Goal: Information Seeking & Learning: Learn about a topic

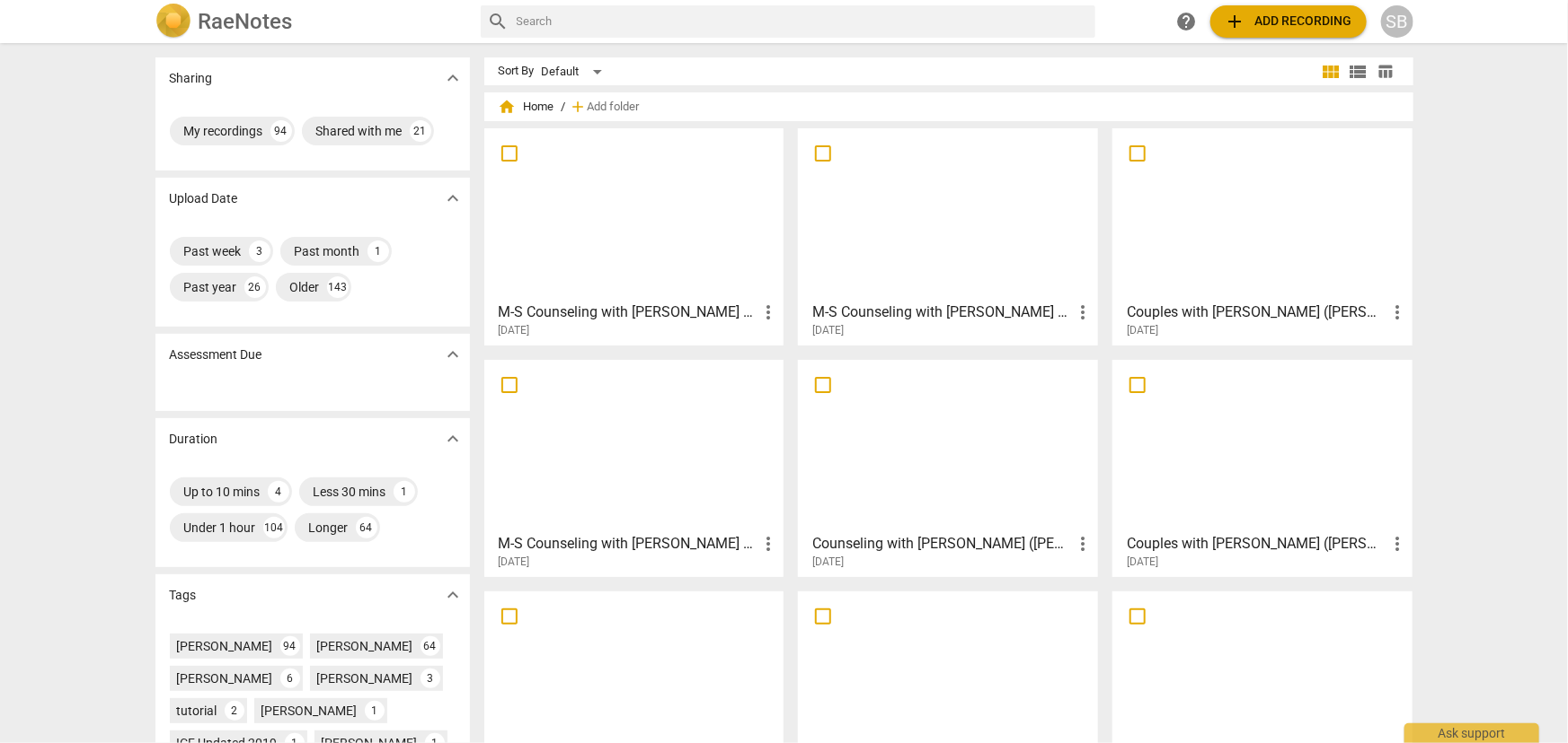
click at [1212, 212] on div at bounding box center [1262, 214] width 287 height 158
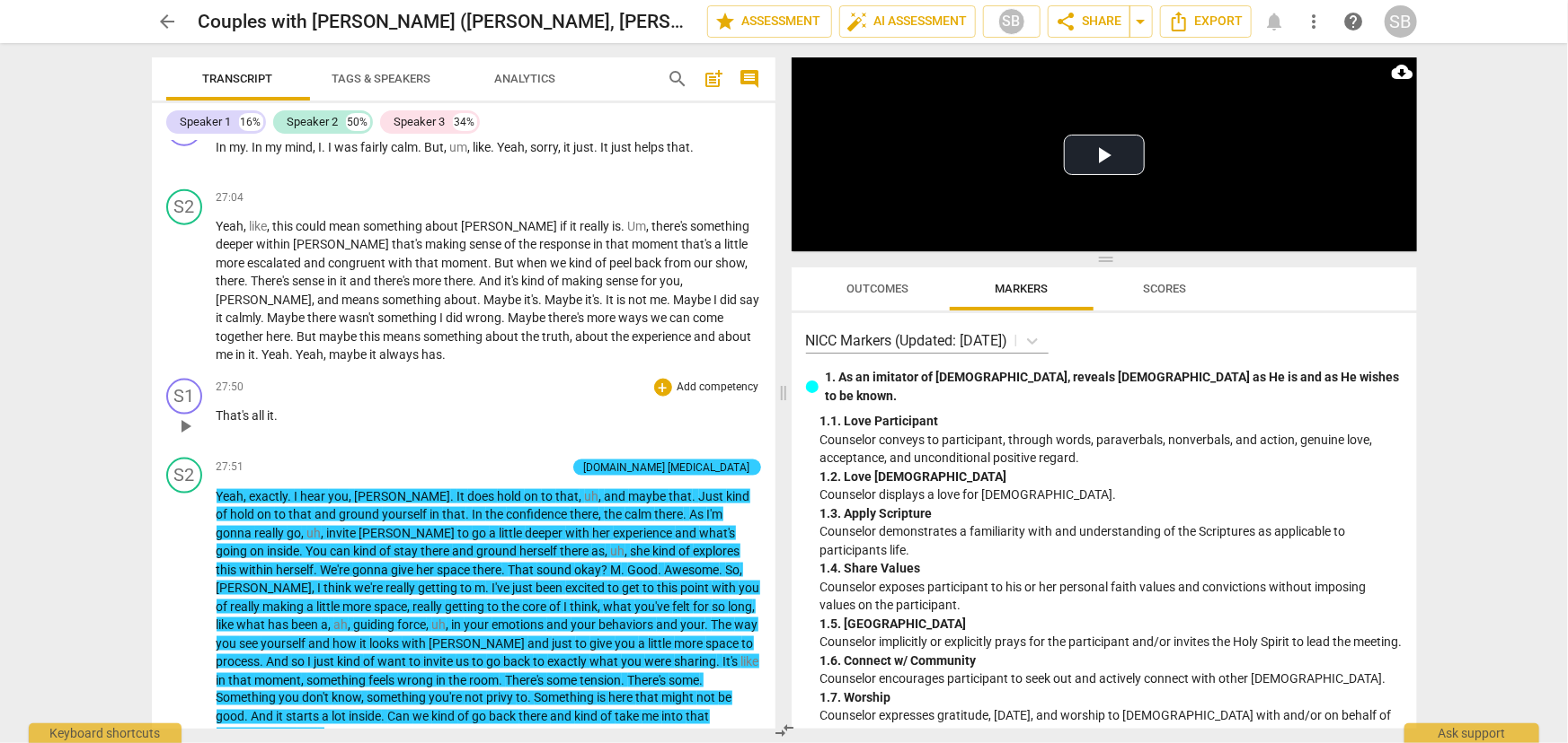
scroll to position [11508, 0]
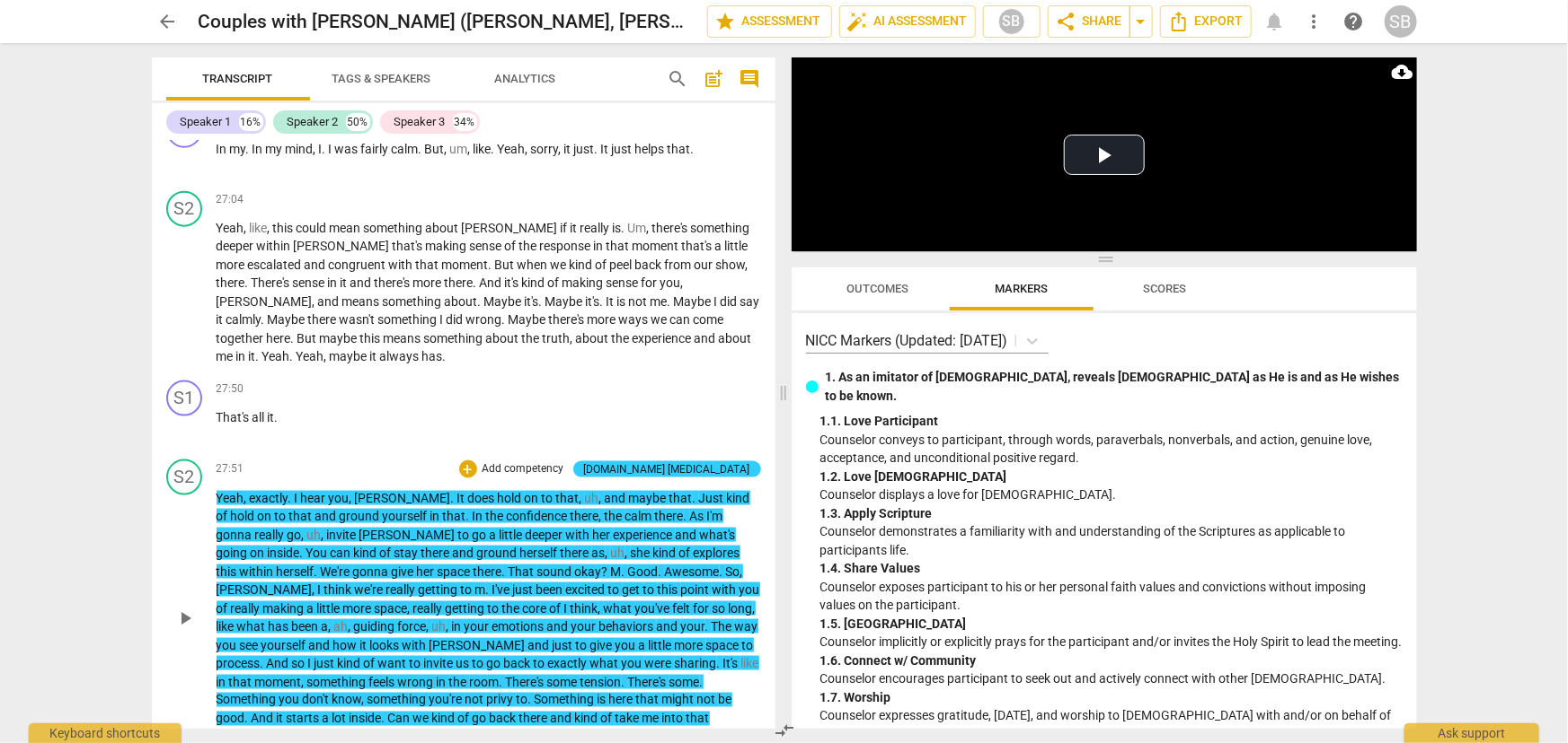
click at [429, 639] on span "[PERSON_NAME]" at bounding box center [479, 645] width 99 height 14
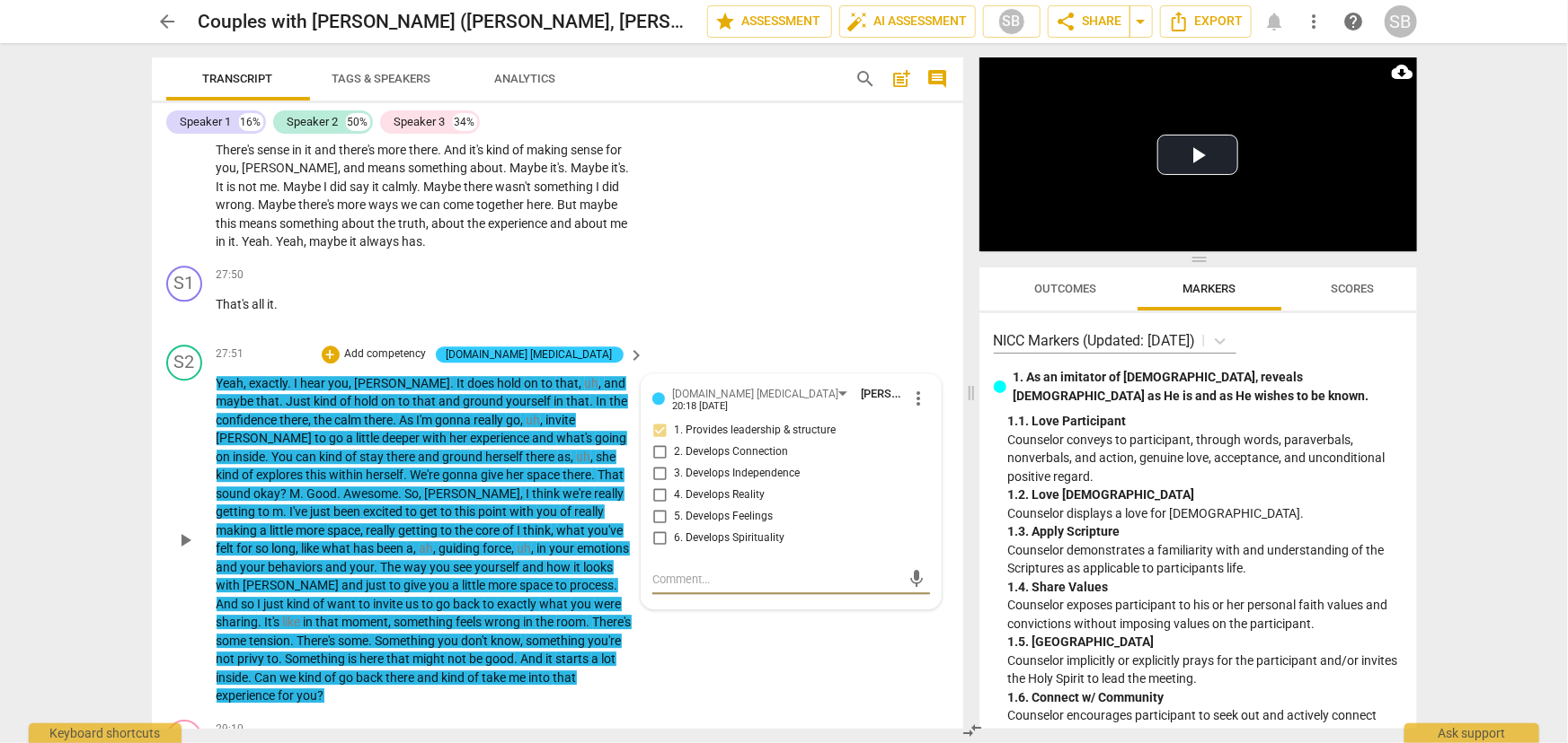
scroll to position [12806, 0]
drag, startPoint x: 303, startPoint y: 484, endPoint x: 1204, endPoint y: 217, distance: 939.7
click at [430, 559] on span "you" at bounding box center [442, 566] width 23 height 14
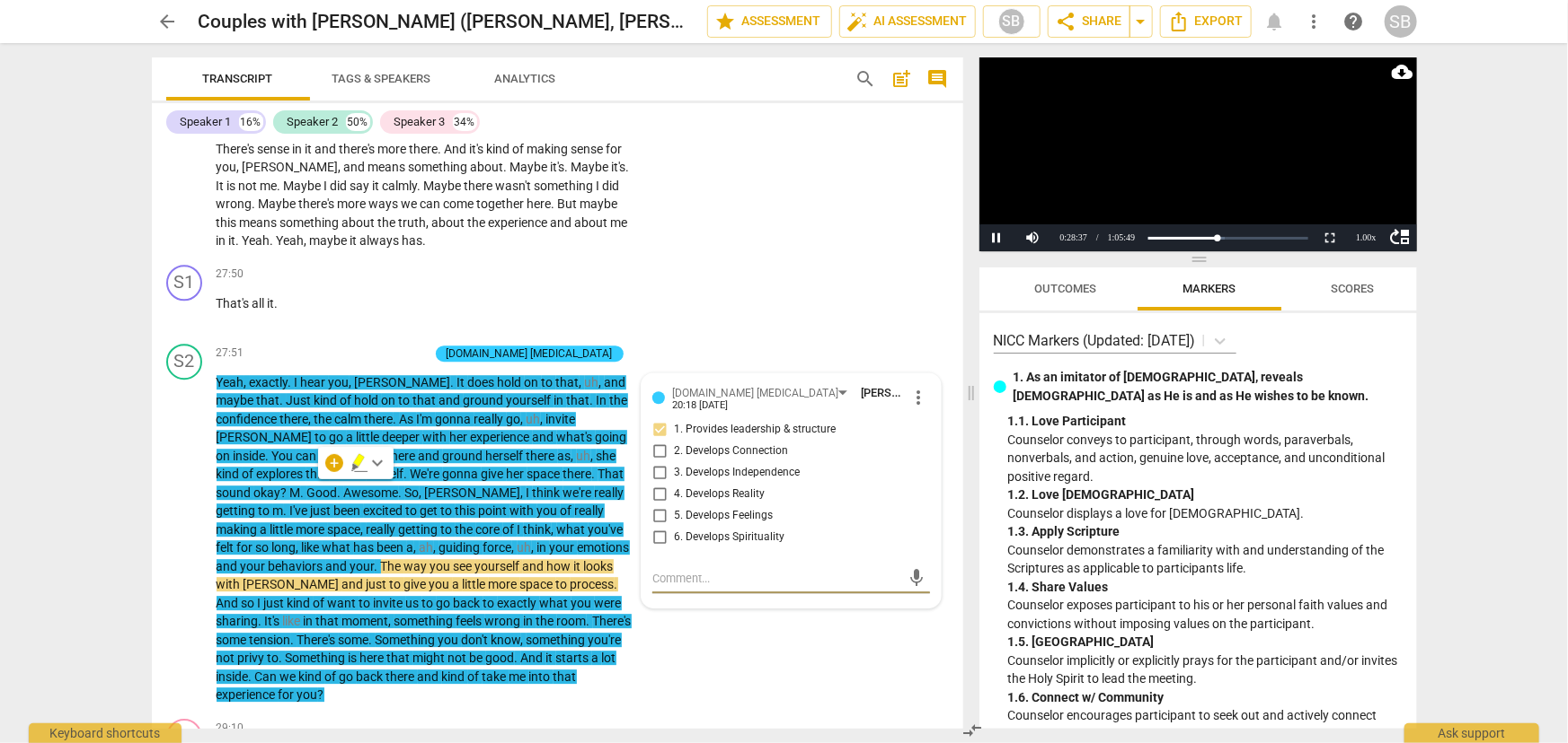
click at [1198, 149] on video at bounding box center [1198, 154] width 438 height 194
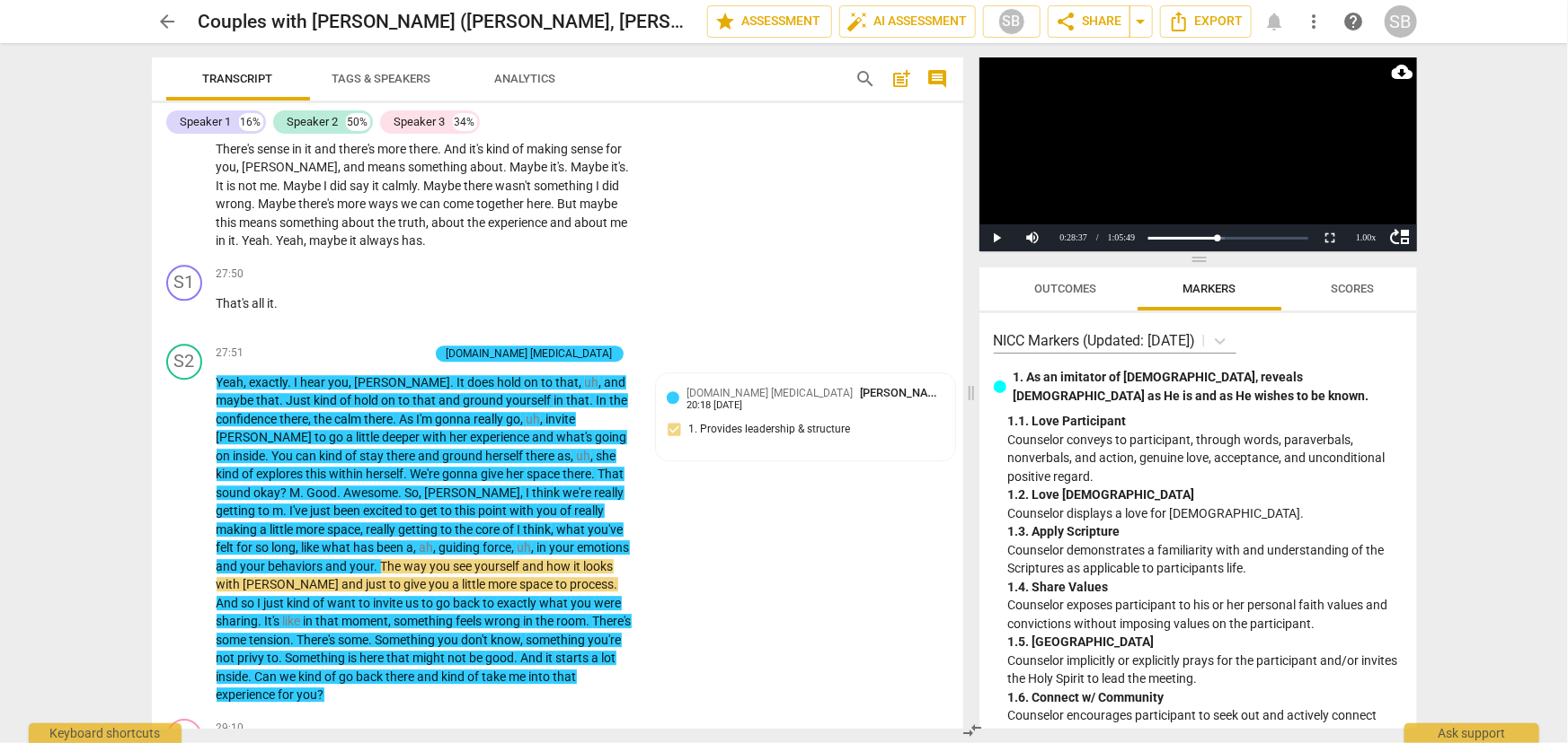
click at [1198, 149] on video at bounding box center [1198, 154] width 438 height 194
click at [1197, 150] on video at bounding box center [1198, 154] width 438 height 194
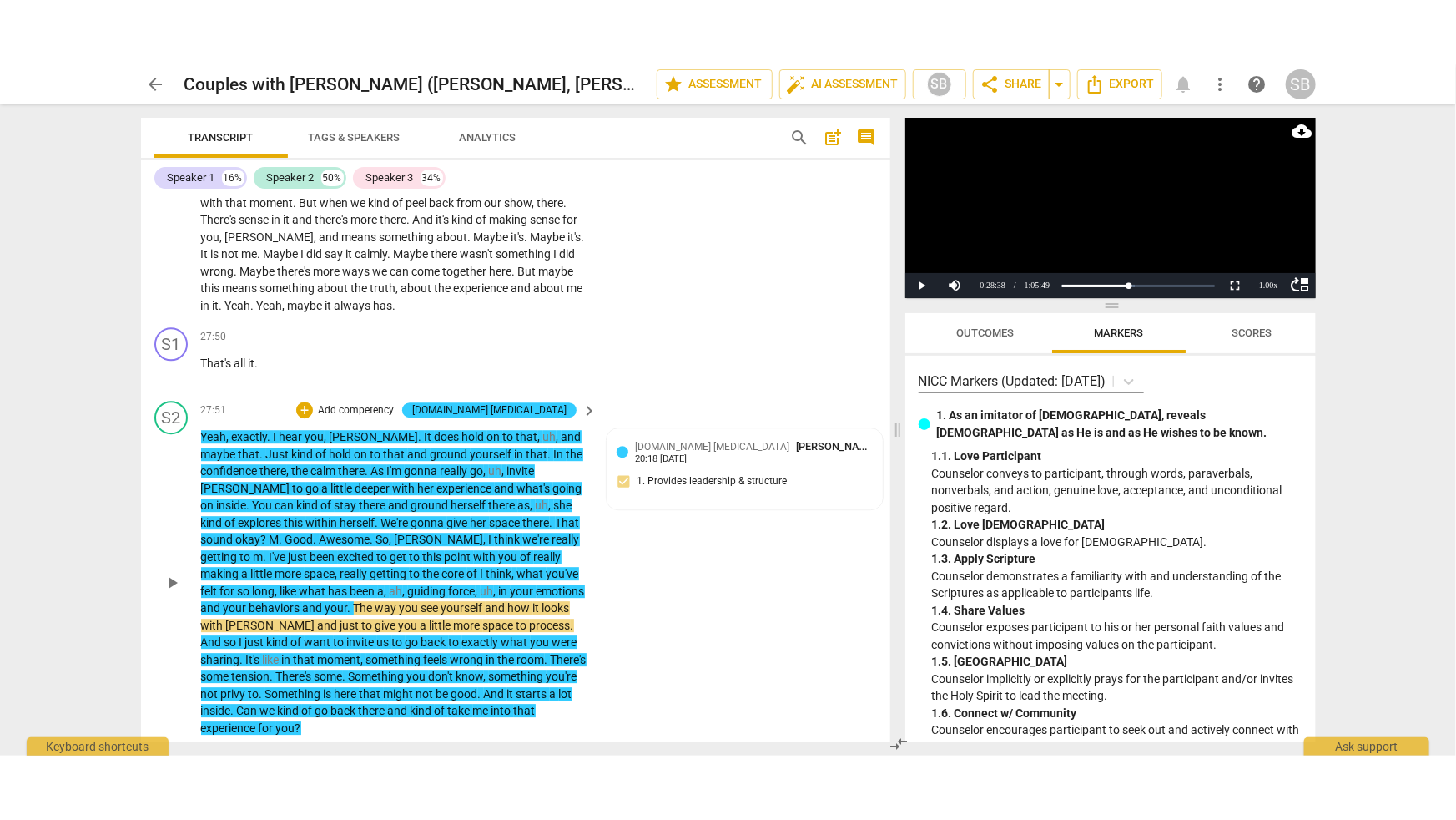
scroll to position [14132, 0]
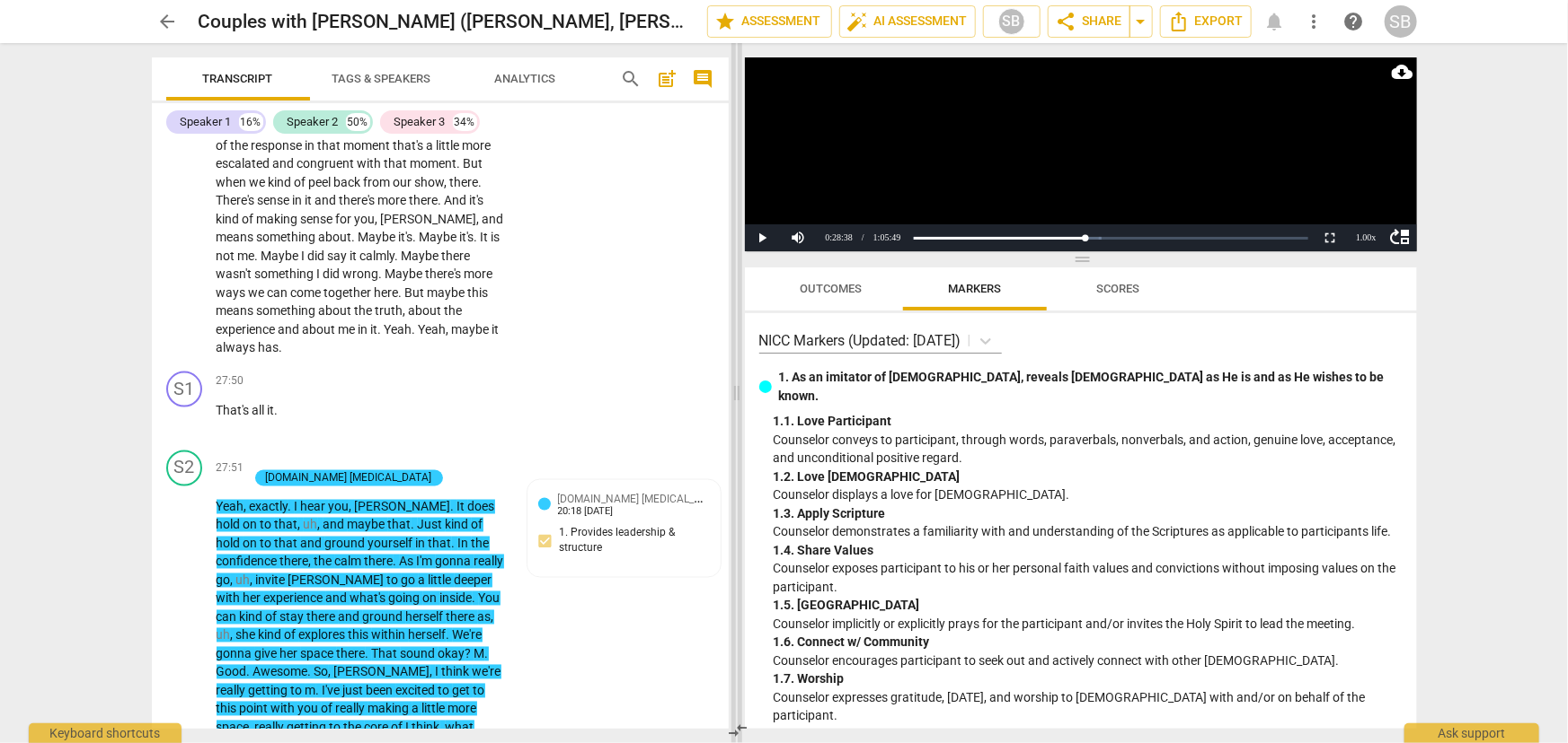
drag, startPoint x: 971, startPoint y: 391, endPoint x: 736, endPoint y: 449, distance: 242.1
click at [736, 449] on span at bounding box center [736, 393] width 11 height 700
click at [1333, 242] on button "Non-Fullscreen" at bounding box center [1330, 238] width 36 height 27
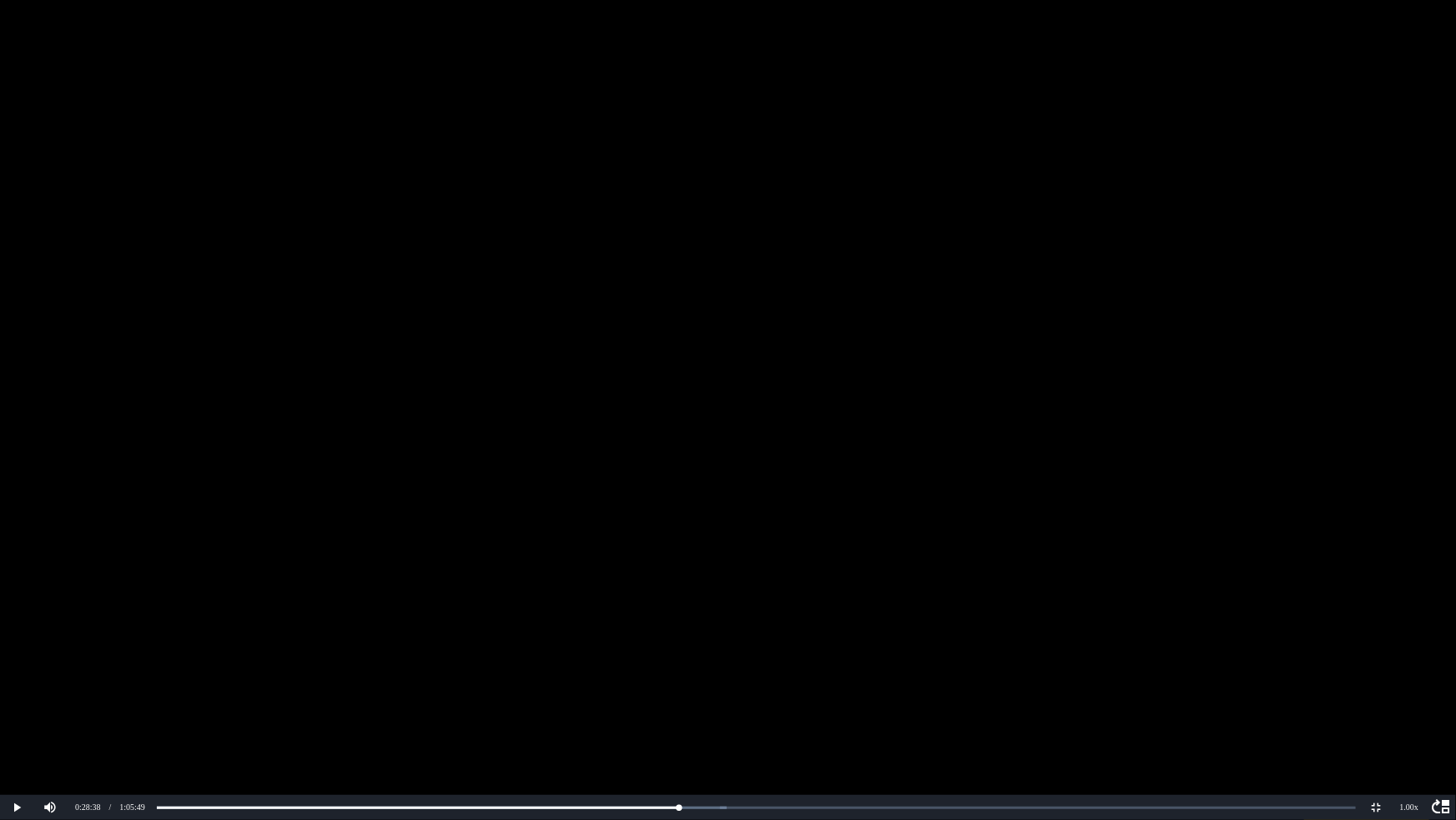
click at [684, 477] on video at bounding box center [728, 410] width 1456 height 820
click at [505, 487] on video at bounding box center [728, 410] width 1456 height 820
drag, startPoint x: 114, startPoint y: 808, endPoint x: 147, endPoint y: 809, distance: 33.0
click at [147, 690] on div "move_up Pause Current Time 0:28:44 / Duration Time 1:05:49 Loaded : 0% Progress…" at bounding box center [728, 807] width 1456 height 25
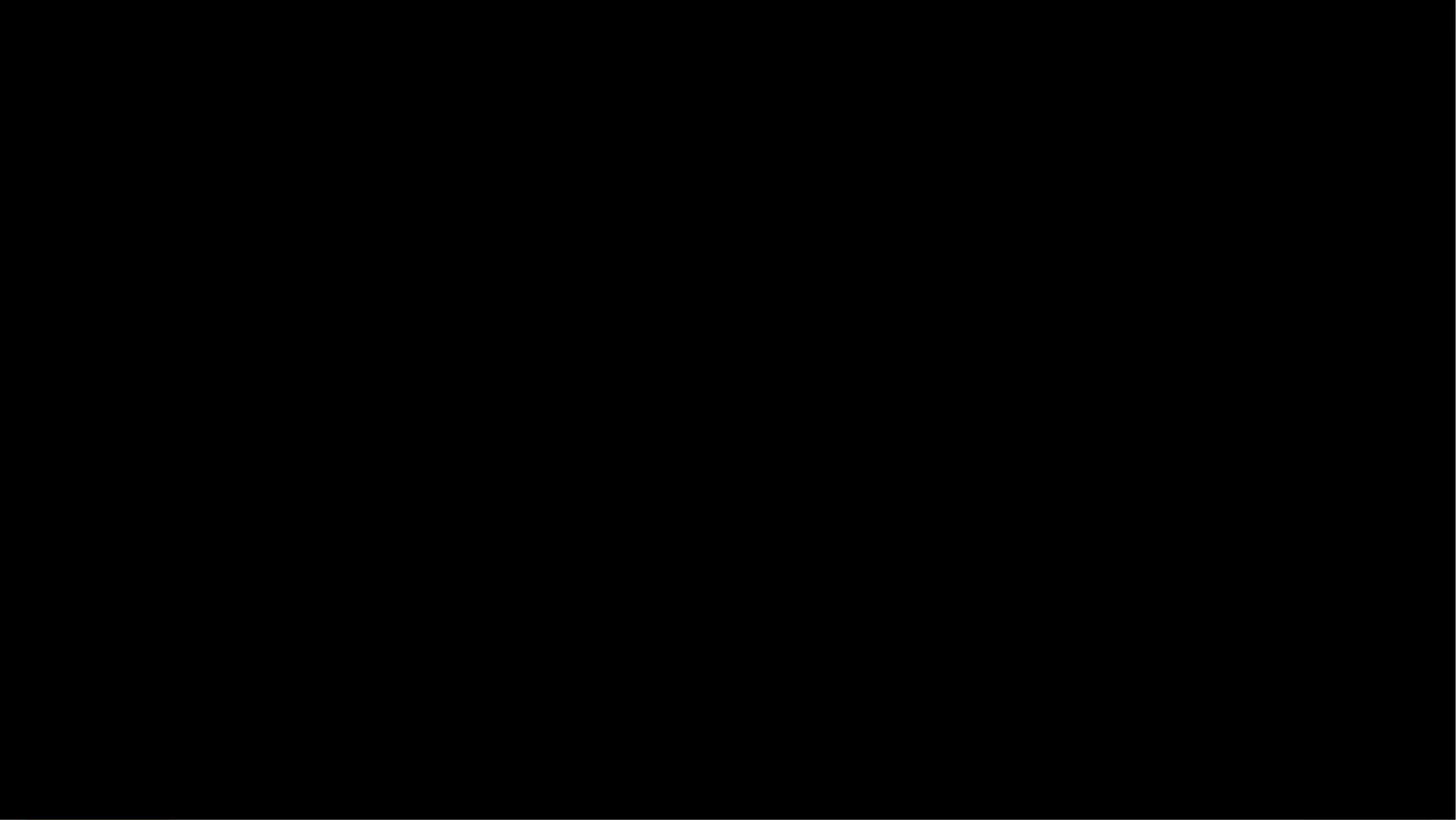
scroll to position [24660, 0]
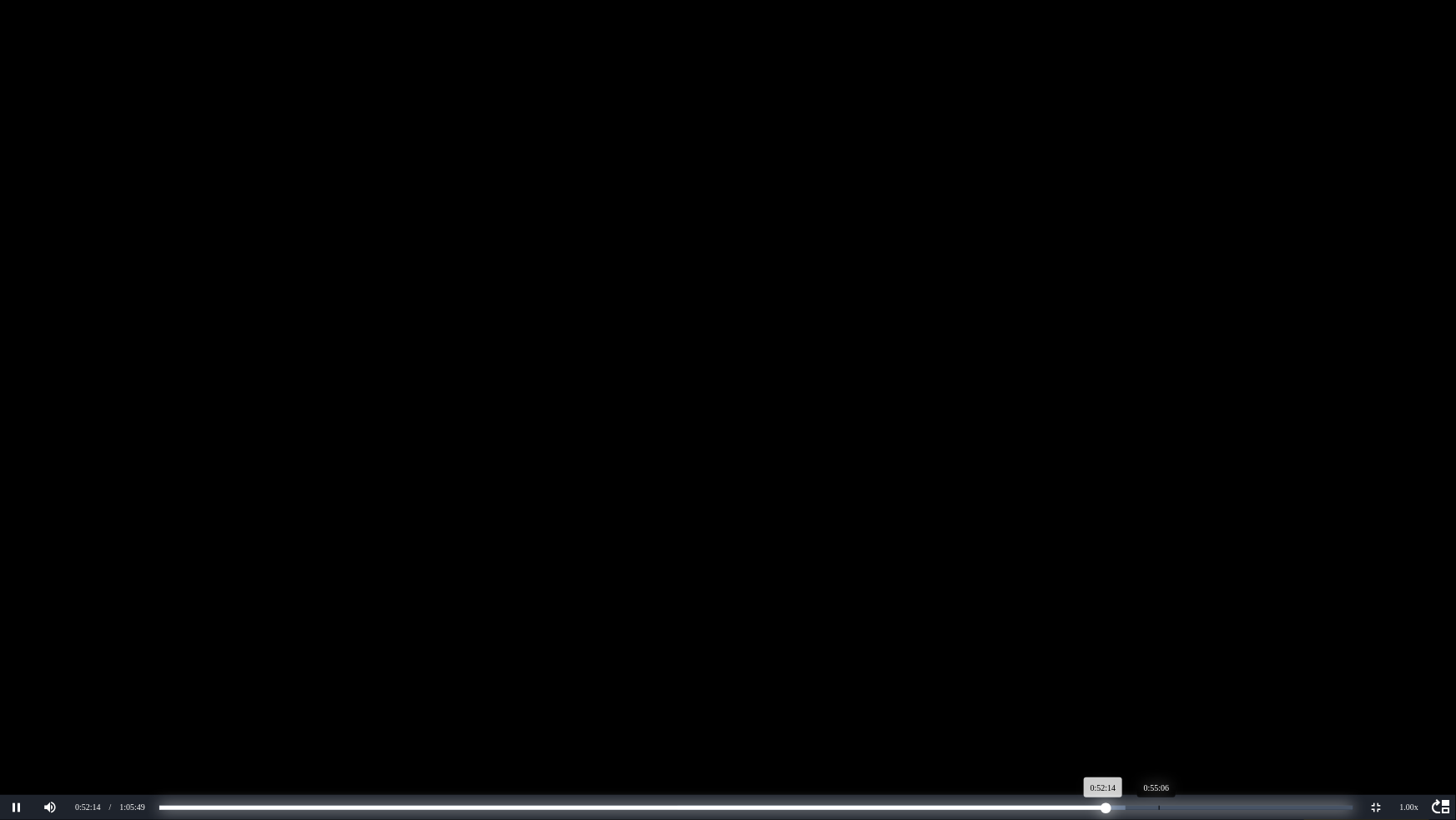
click at [1159, 690] on div "Loaded : 0% Progress : 79.36%" at bounding box center [755, 807] width 1193 height 4
click at [1168, 690] on div "Loaded : 0% Progress : 82.78%" at bounding box center [755, 807] width 1193 height 4
click at [1157, 690] on div "Loaded : 0% Progress : 84.49%" at bounding box center [755, 807] width 1193 height 4
click at [1175, 690] on div "Loaded : 0% Progress : 83.58%" at bounding box center [755, 807] width 1193 height 4
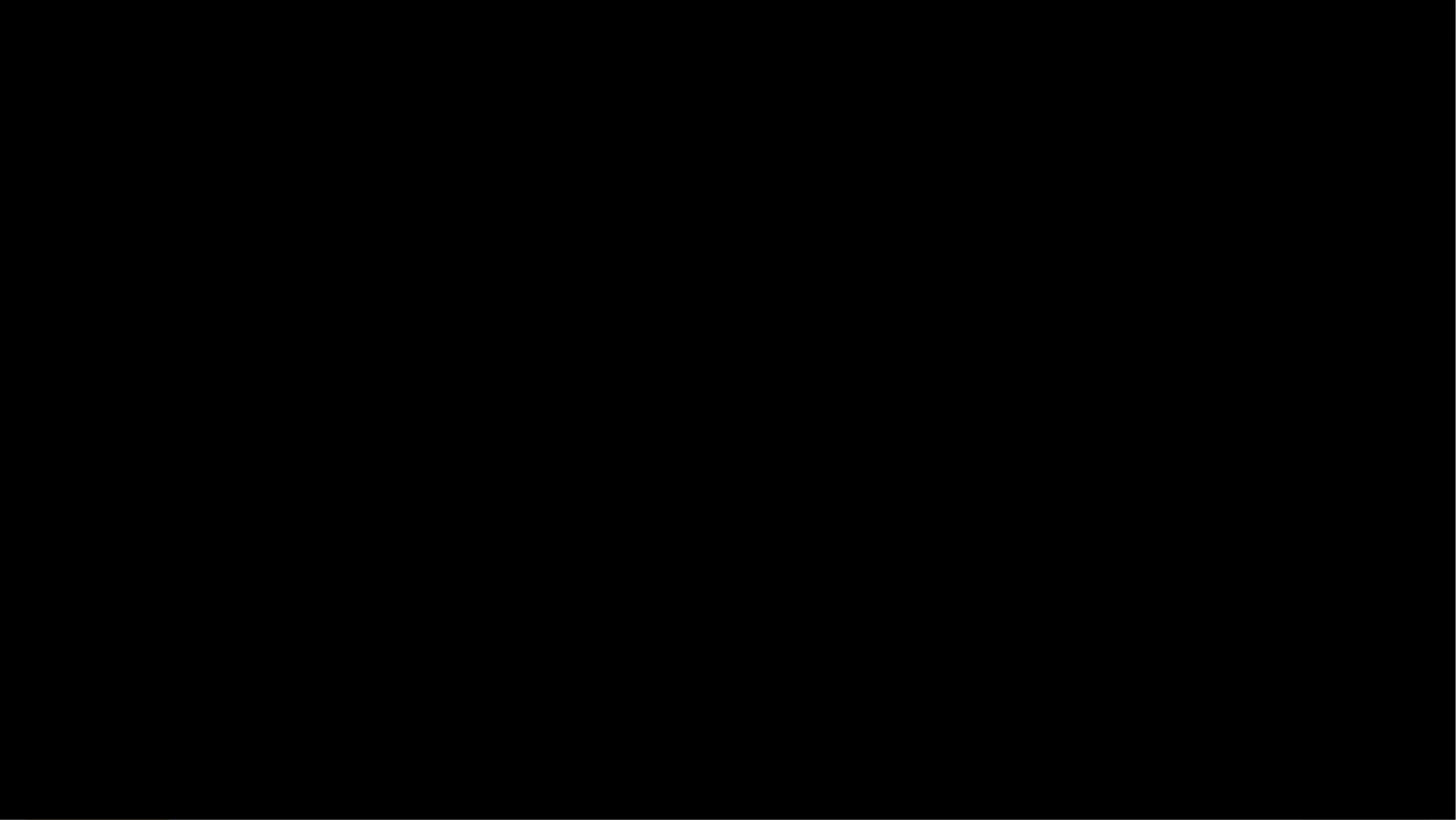
scroll to position [26880, 0]
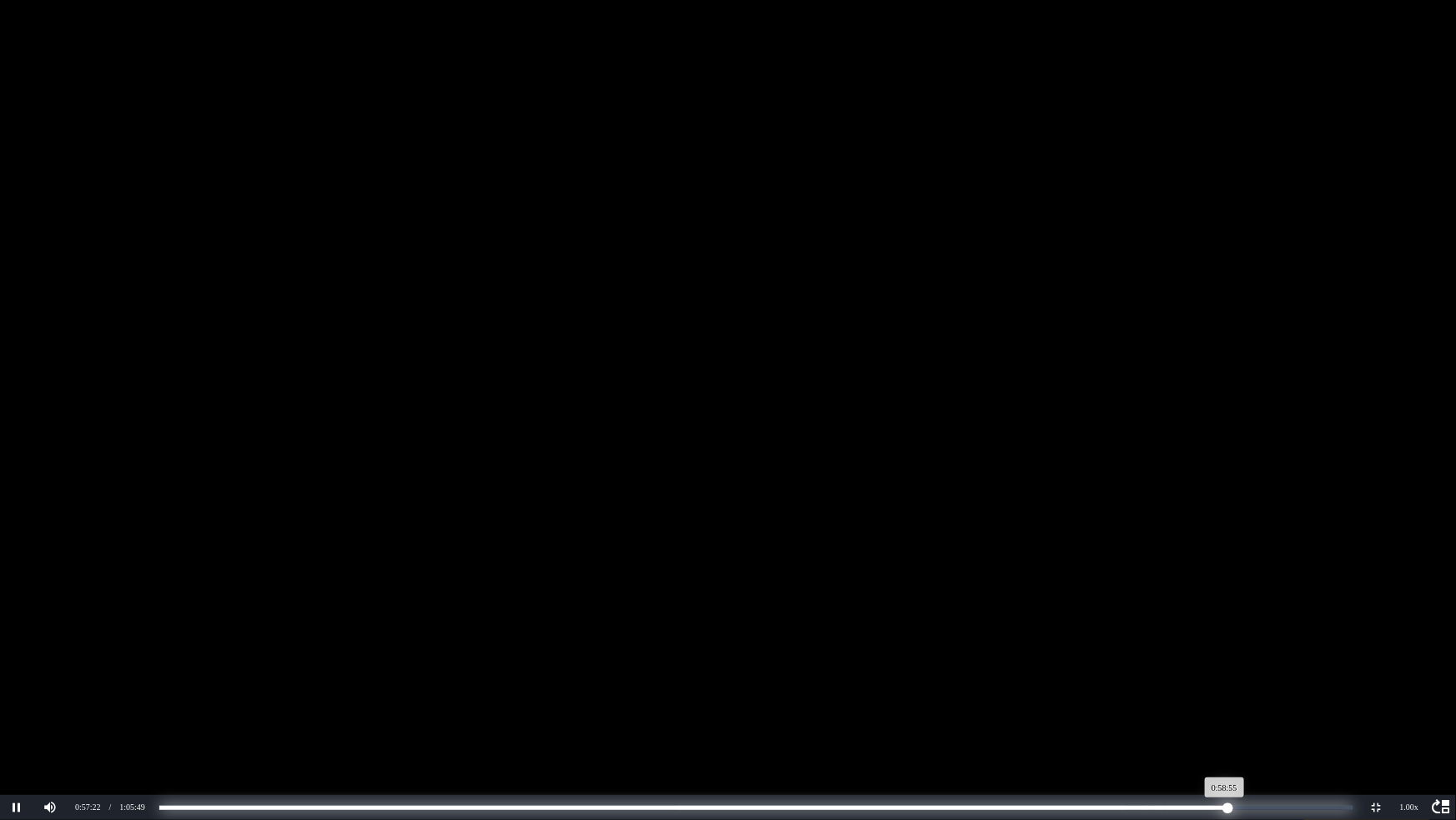
click at [1228, 690] on div "Loaded : 0% Progress : 89.52%" at bounding box center [755, 807] width 1193 height 4
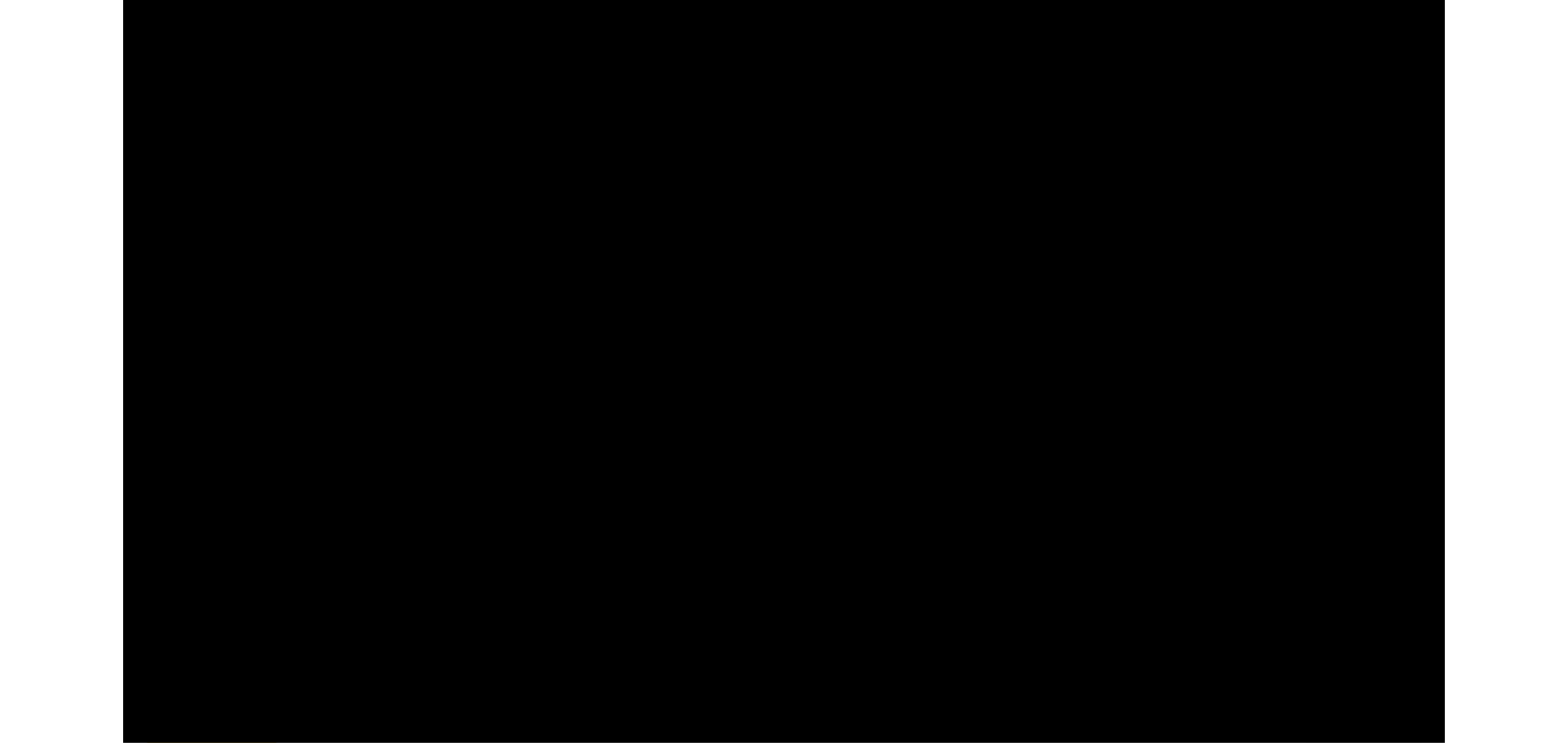
scroll to position [31523, 0]
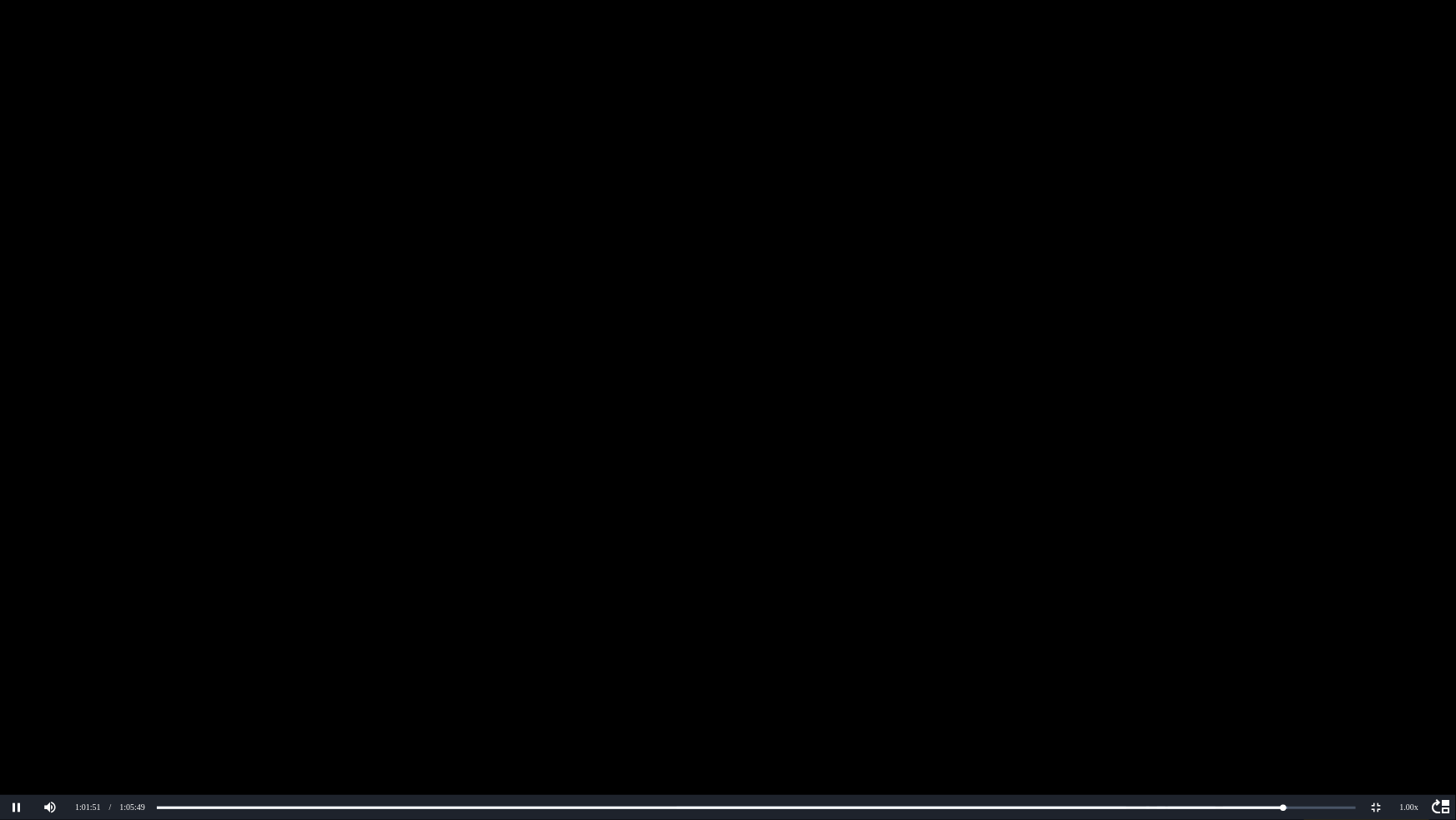
click at [801, 437] on video at bounding box center [728, 410] width 1456 height 820
click at [1005, 20] on video at bounding box center [728, 410] width 1456 height 819
click at [1185, 75] on video at bounding box center [728, 410] width 1456 height 820
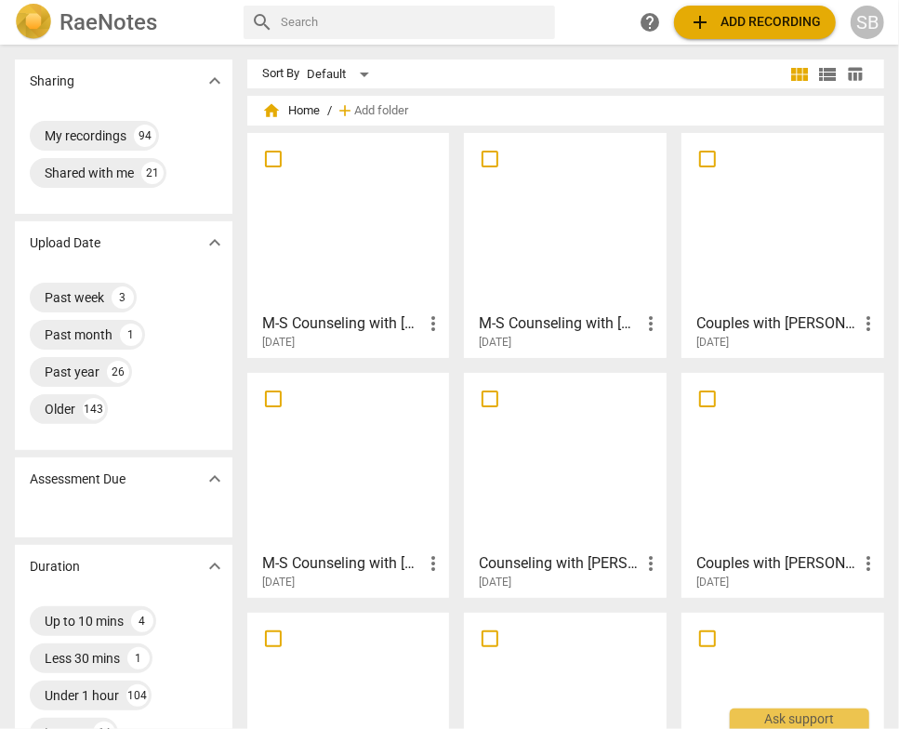
click at [739, 242] on div at bounding box center [783, 221] width 190 height 164
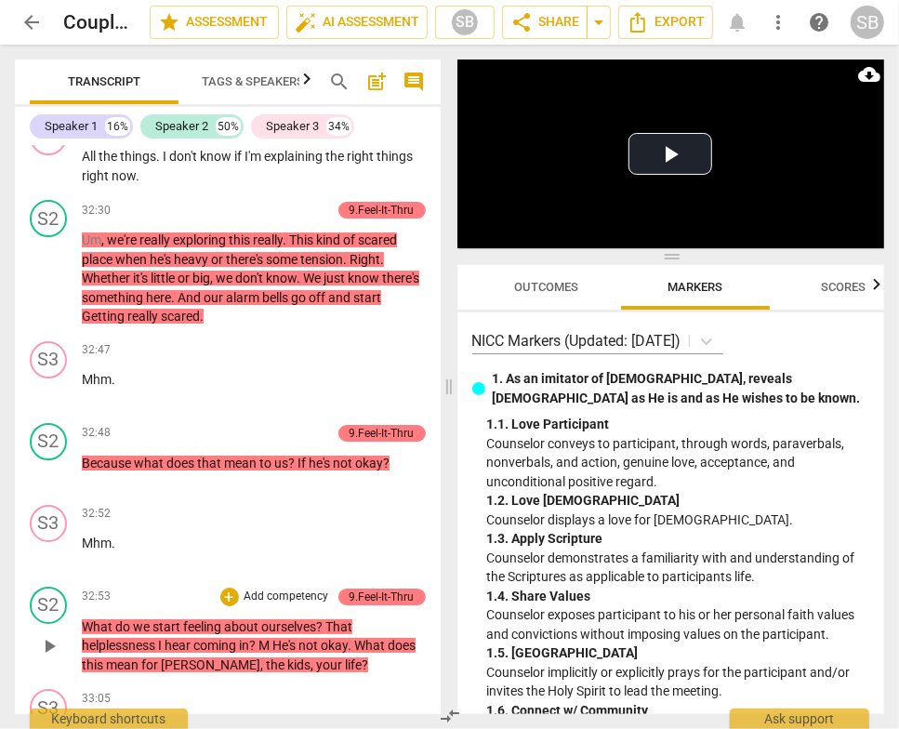
scroll to position [16178, 0]
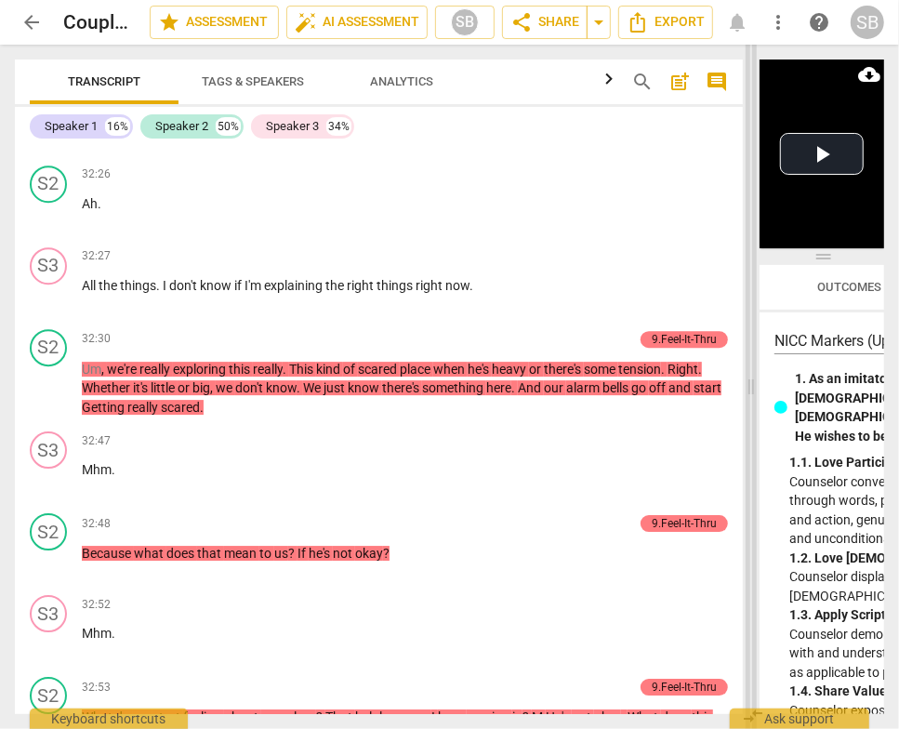
drag, startPoint x: 449, startPoint y: 389, endPoint x: 745, endPoint y: 395, distance: 296.5
click at [745, 395] on span at bounding box center [750, 387] width 11 height 684
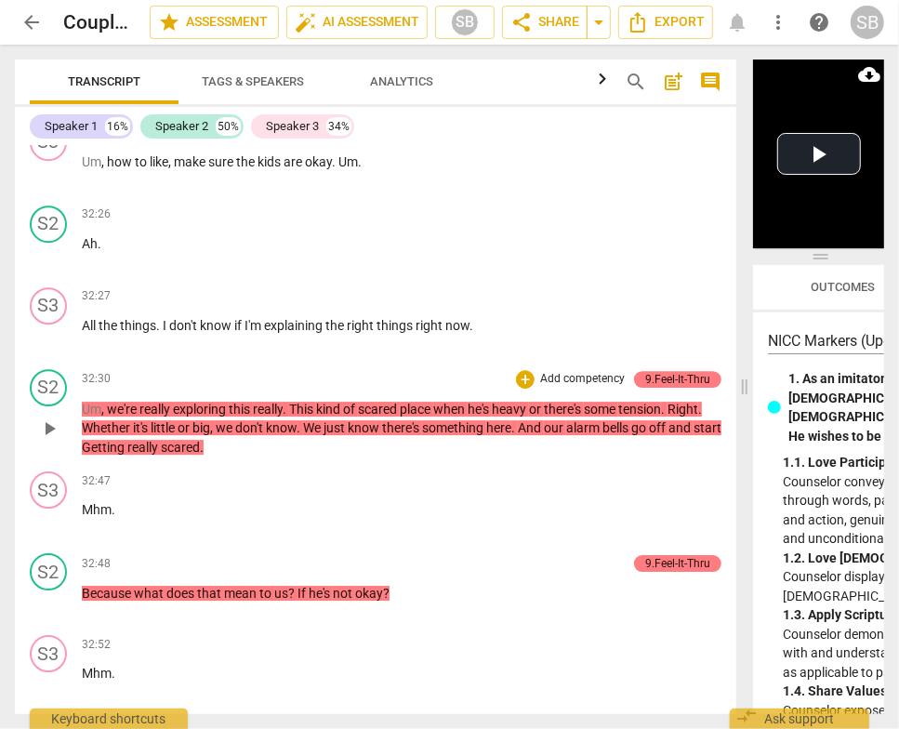
scroll to position [12563, 0]
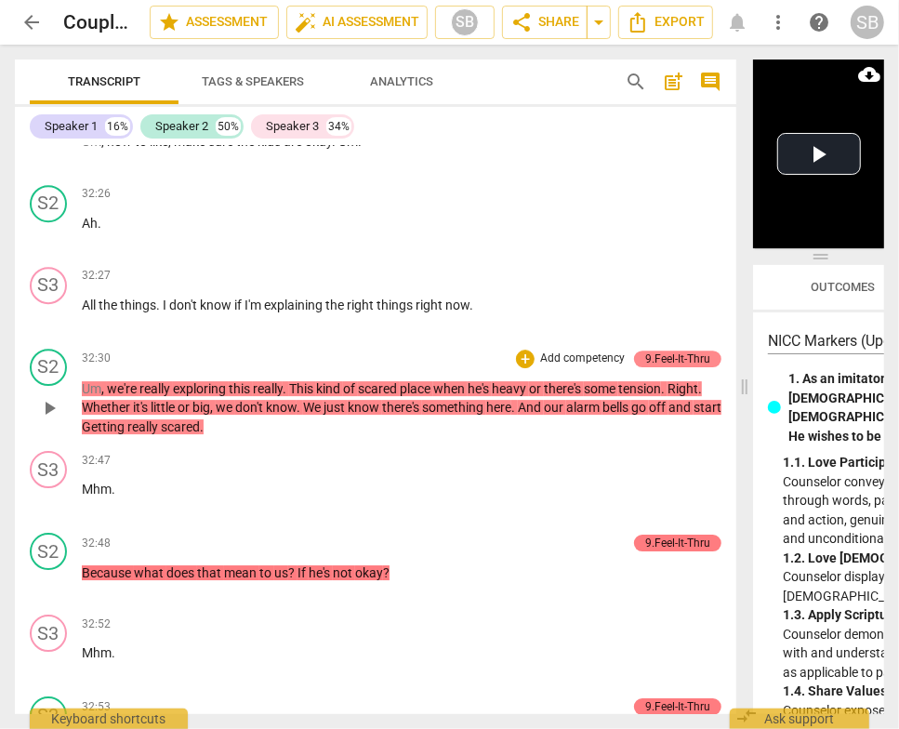
click at [696, 350] on div "9.Feel-It-Thru" at bounding box center [677, 358] width 65 height 17
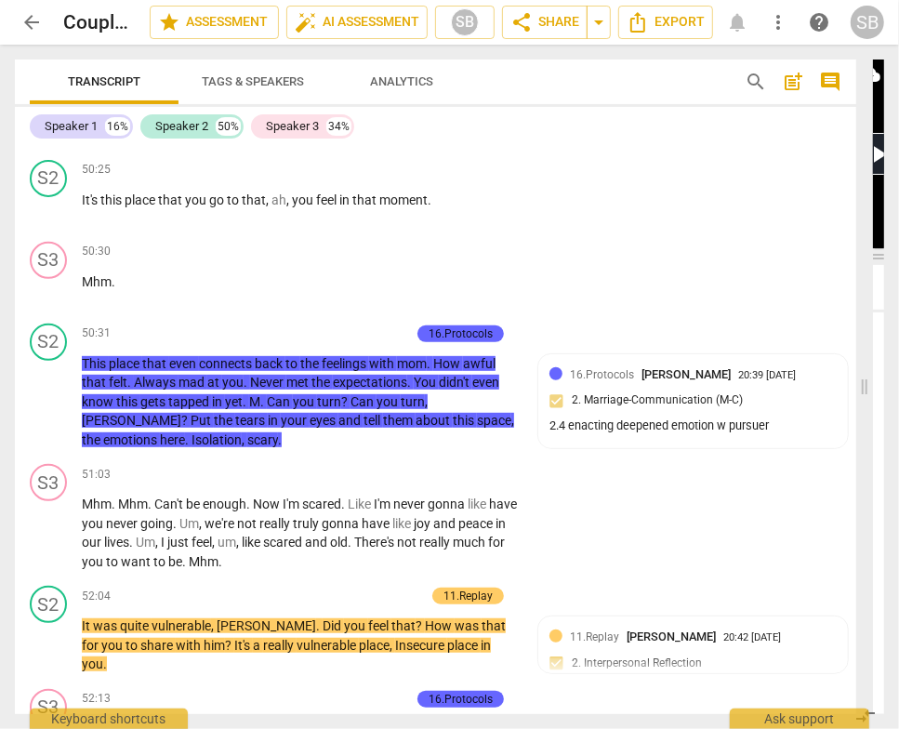
scroll to position [14401, 0]
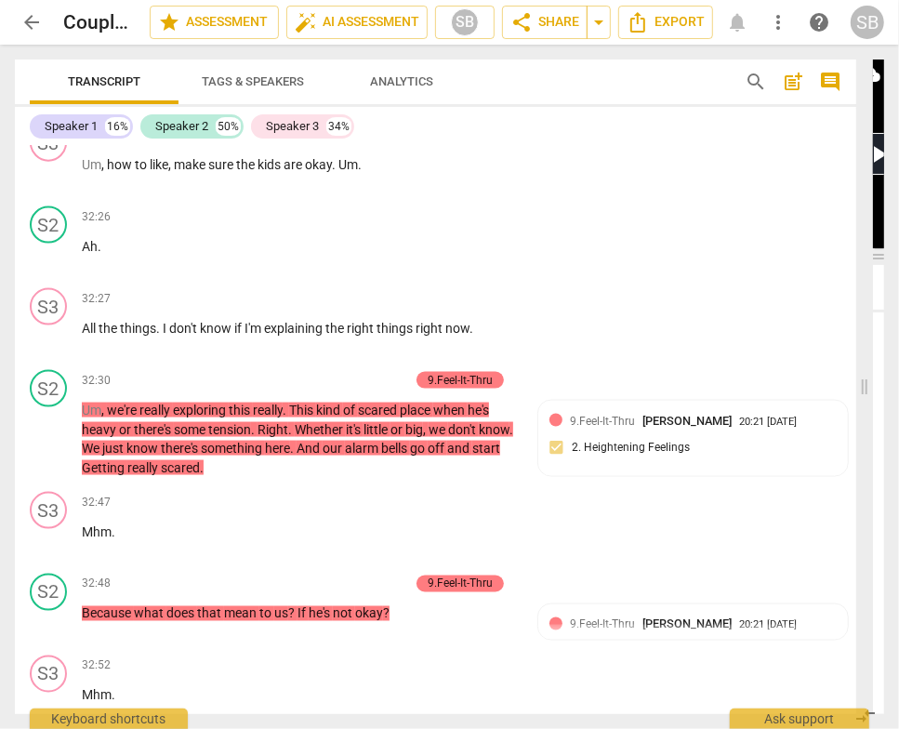
drag, startPoint x: 423, startPoint y: 388, endPoint x: 864, endPoint y: 386, distance: 441.4
click at [864, 386] on span at bounding box center [864, 387] width 11 height 684
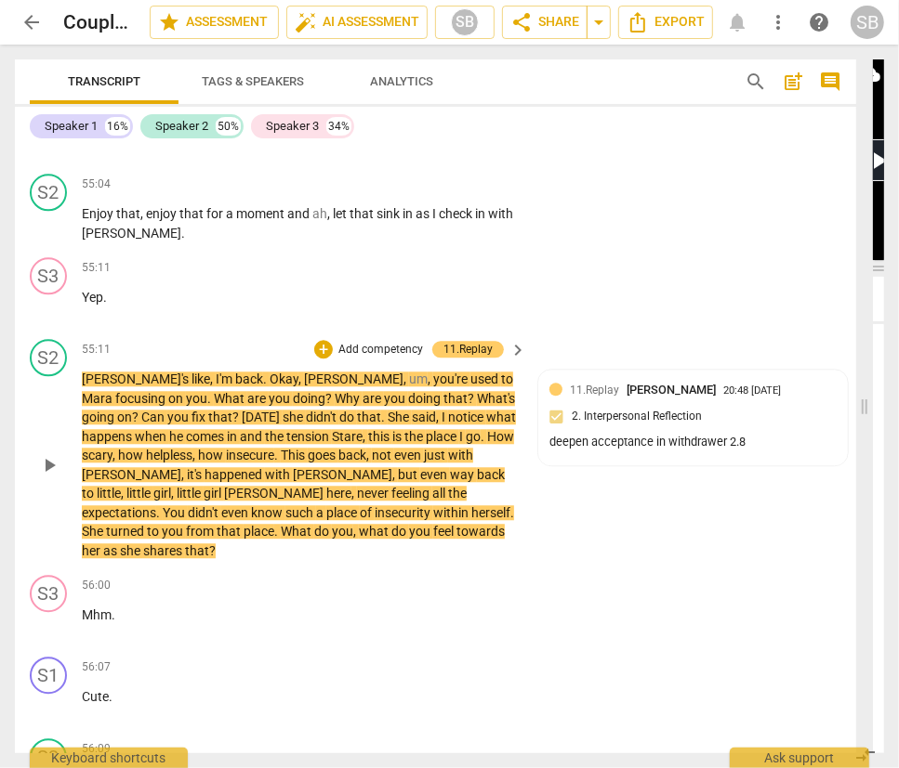
scroll to position [25382, 0]
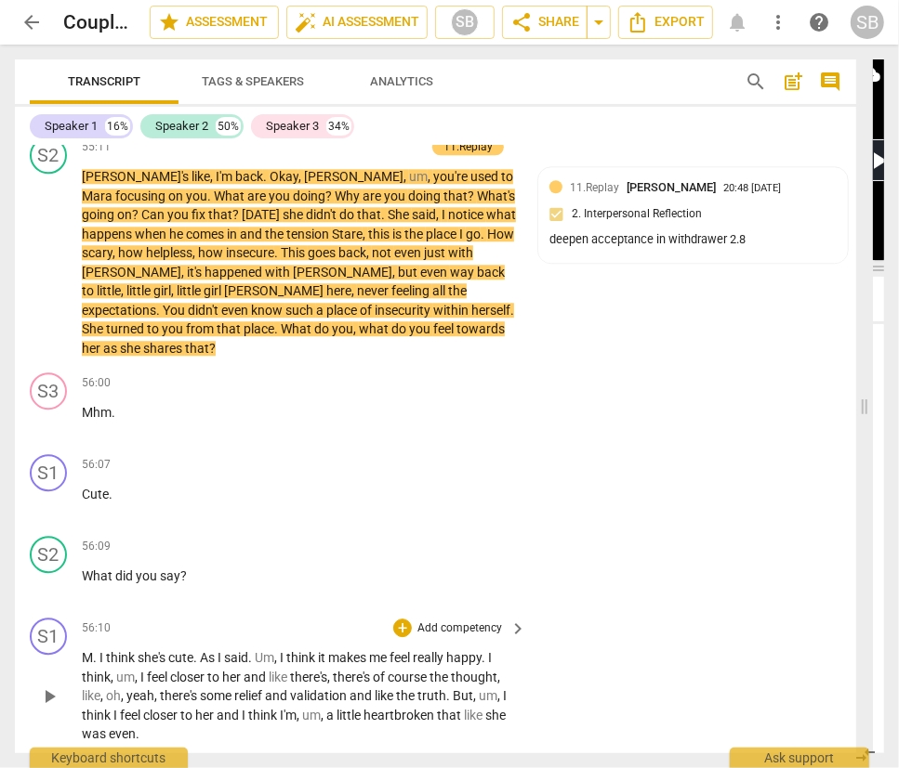
click at [96, 650] on span "." at bounding box center [96, 657] width 7 height 15
click at [104, 649] on p "M . I think she's cute . As I said . Um , I think it makes me feel really happy…" at bounding box center [299, 697] width 435 height 96
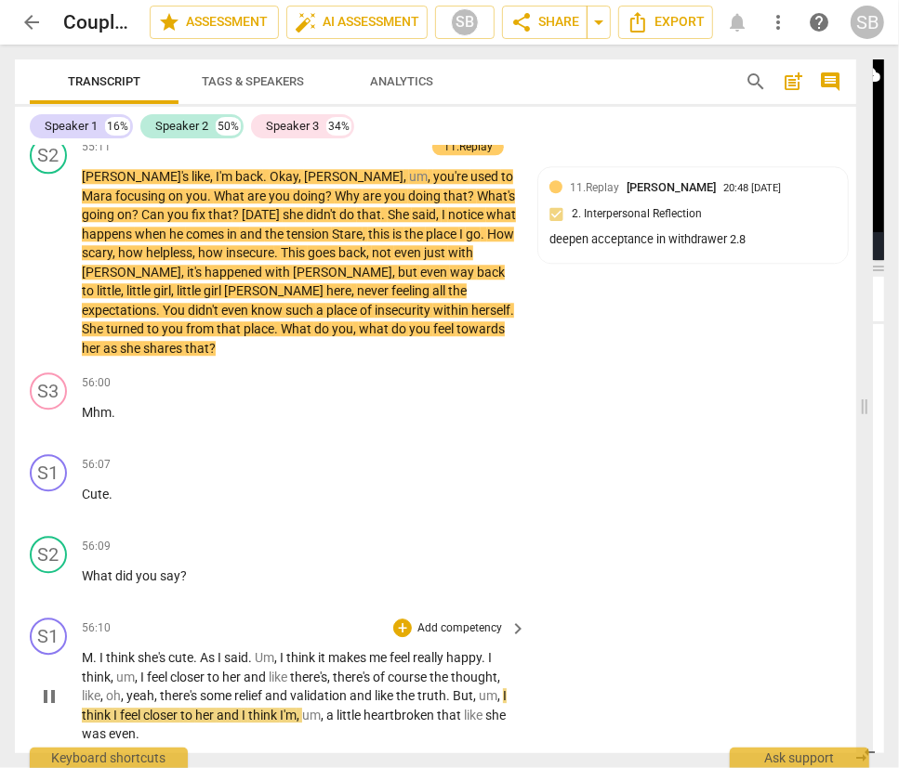
click at [280, 708] on span "think" at bounding box center [264, 715] width 32 height 15
click at [46, 686] on span "pause" at bounding box center [49, 697] width 22 height 22
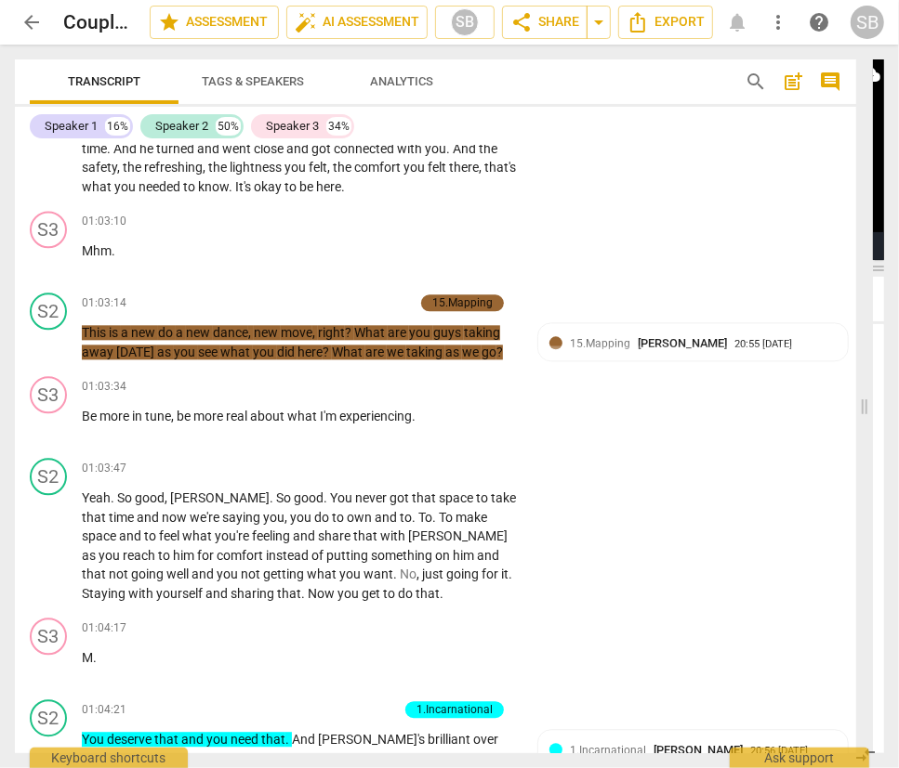
scroll to position [28426, 0]
